Goal: Task Accomplishment & Management: Use online tool/utility

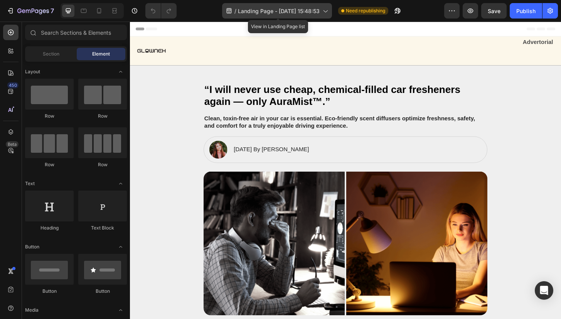
click at [256, 10] on span "Landing Page - Aug 28, 15:48:53" at bounding box center [279, 11] width 82 height 8
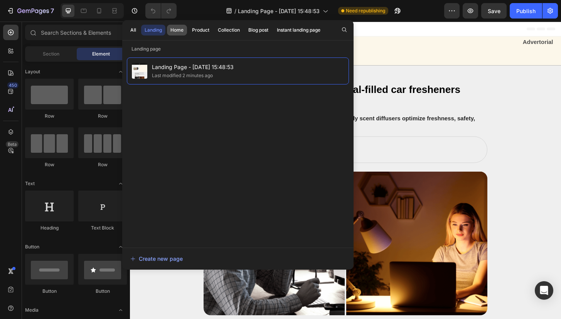
click at [182, 32] on div "Home" at bounding box center [176, 30] width 13 height 7
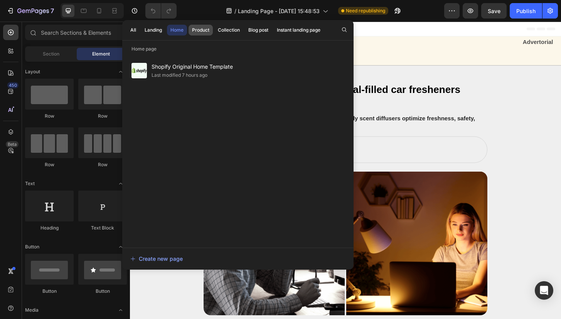
click at [203, 31] on div "Product" at bounding box center [200, 30] width 17 height 7
click at [232, 33] on div "Collection" at bounding box center [229, 30] width 22 height 7
click at [273, 34] on button "Blog post" at bounding box center [298, 30] width 50 height 11
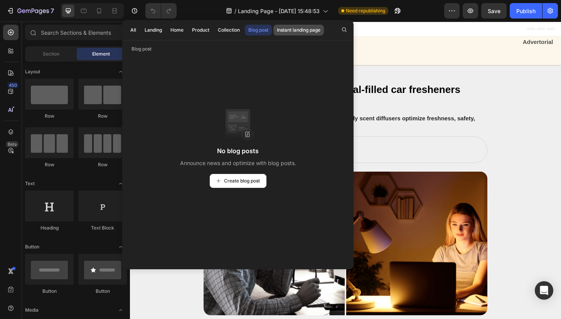
click at [289, 35] on button "Instant landing page" at bounding box center [298, 30] width 50 height 11
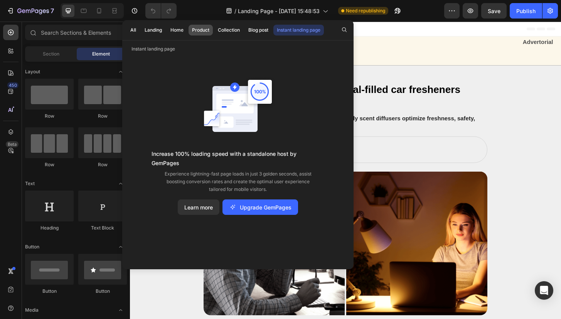
click at [214, 32] on button "Product" at bounding box center [228, 30] width 29 height 11
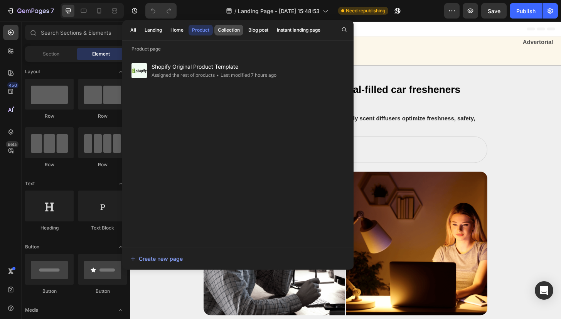
click at [227, 32] on div "Collection" at bounding box center [229, 30] width 22 height 7
click at [182, 32] on div "Home" at bounding box center [176, 30] width 13 height 7
click at [163, 32] on button "Landing" at bounding box center [153, 30] width 24 height 11
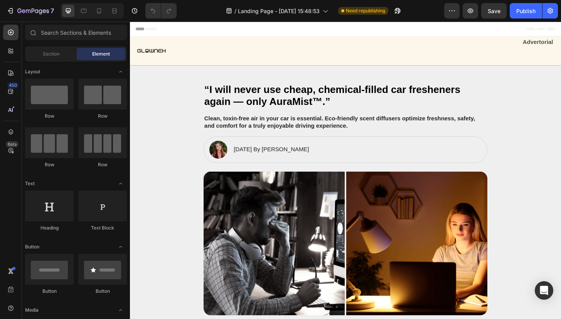
click at [420, 17] on div "/ Landing Page - Aug 28, 15:48:53 Need republishing" at bounding box center [313, 10] width 261 height 15
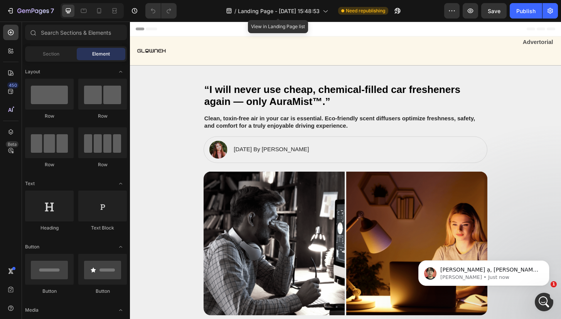
click at [279, 8] on div at bounding box center [280, 6] width 3 height 6
click at [278, 12] on span "Landing Page - Aug 28, 15:48:53" at bounding box center [279, 11] width 82 height 8
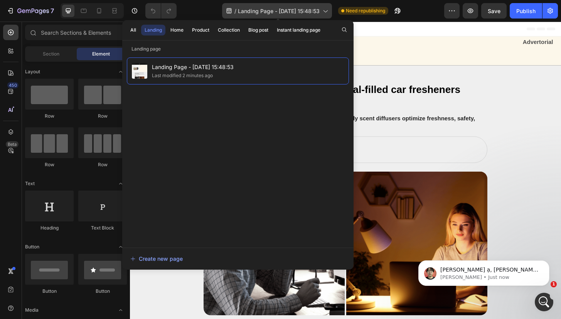
click at [264, 12] on span "Landing Page - Aug 28, 15:48:53" at bounding box center [279, 11] width 82 height 8
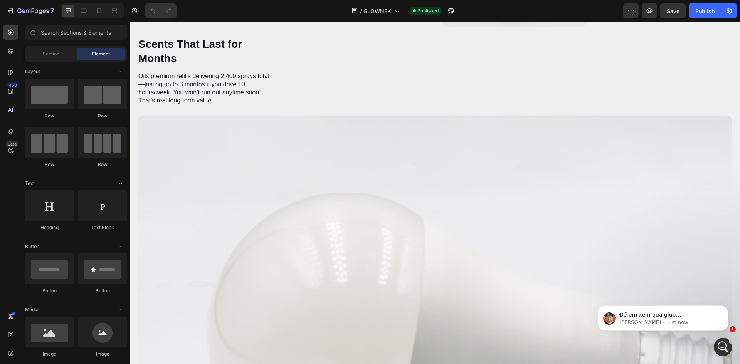
scroll to position [1150, 0]
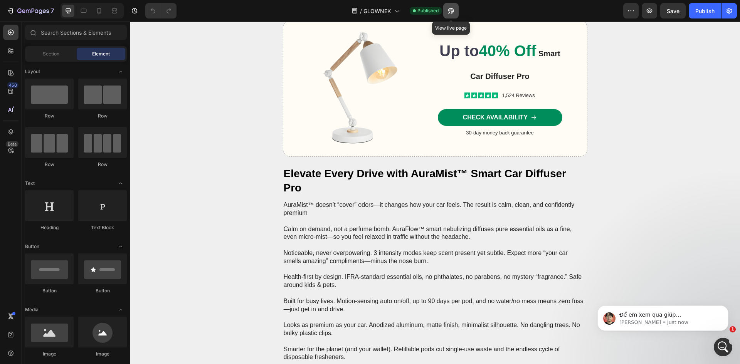
click at [454, 10] on icon "button" at bounding box center [451, 11] width 8 height 8
click at [449, 12] on icon "button" at bounding box center [449, 13] width 2 height 2
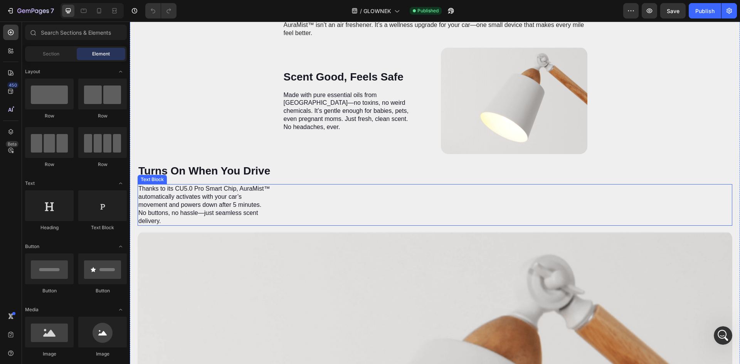
scroll to position [1199, 0]
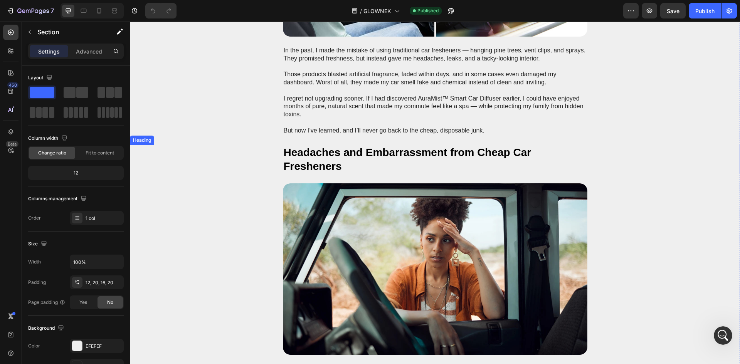
scroll to position [0, 0]
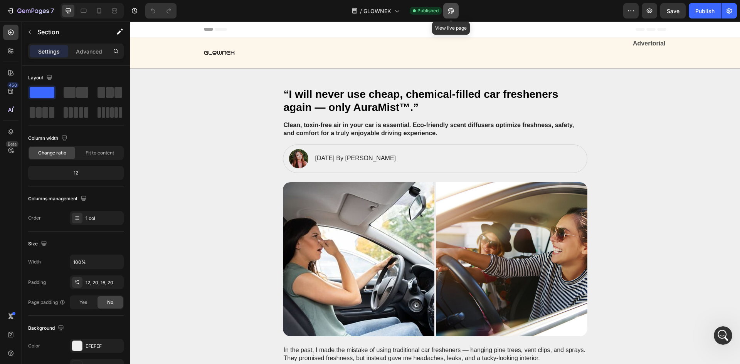
click at [449, 12] on icon "button" at bounding box center [451, 11] width 8 height 8
click at [448, 11] on icon "button" at bounding box center [451, 11] width 8 height 8
